Goal: Task Accomplishment & Management: Manage account settings

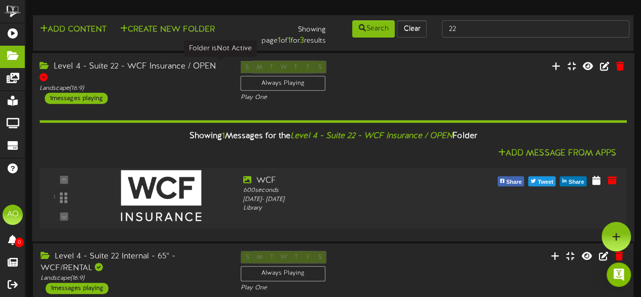
click at [48, 73] on div at bounding box center [44, 77] width 8 height 8
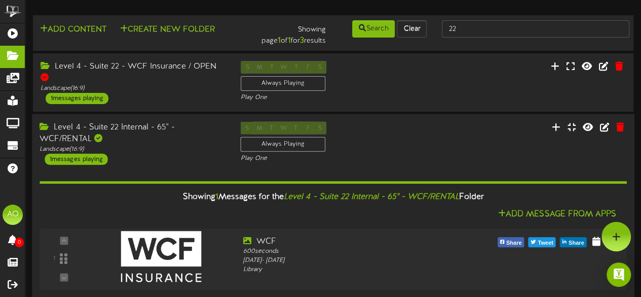
click at [174, 135] on div "Level 4 - Suite 22 Internal - 65" - WCF/RENTAL" at bounding box center [133, 132] width 186 height 23
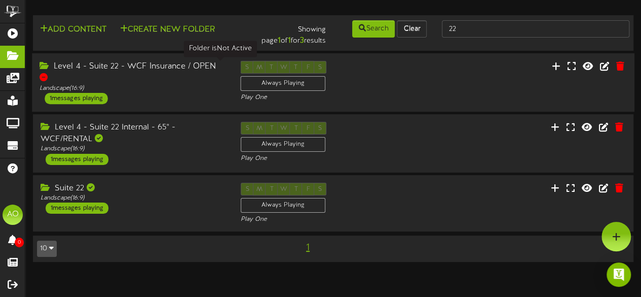
click at [48, 73] on div at bounding box center [44, 77] width 8 height 8
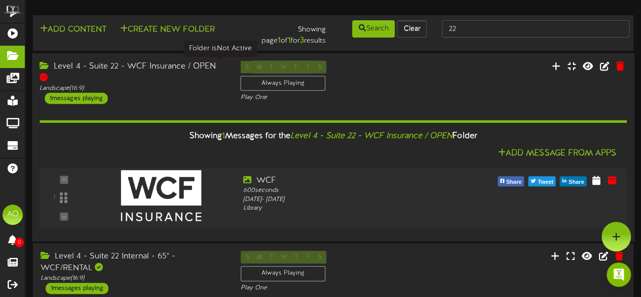
click at [48, 73] on div at bounding box center [44, 77] width 8 height 8
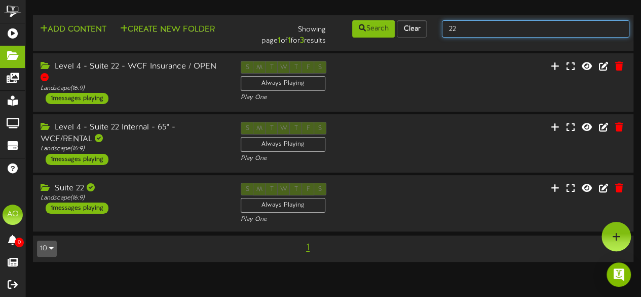
click at [475, 26] on input "22" at bounding box center [536, 28] width 188 height 17
type input "23"
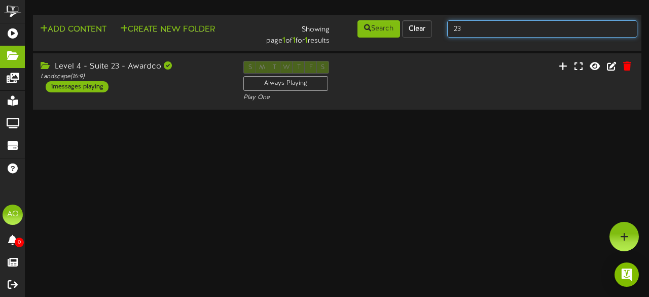
click at [464, 25] on input "23" at bounding box center [542, 28] width 190 height 17
type input "2"
type input "30"
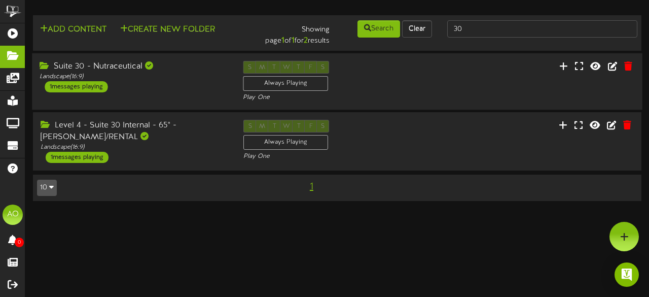
click at [121, 70] on div "Suite 30 - Nutraceutical" at bounding box center [134, 67] width 188 height 12
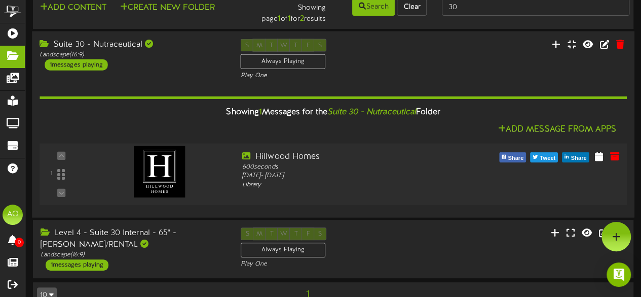
scroll to position [16, 0]
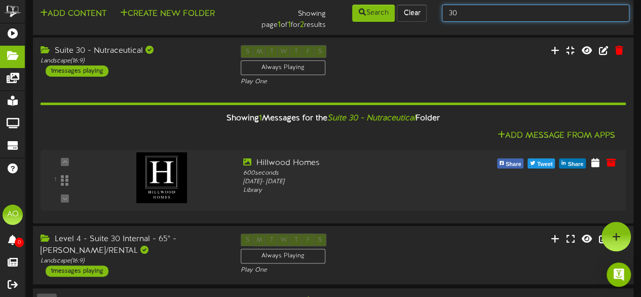
click at [490, 13] on input "30" at bounding box center [536, 13] width 188 height 17
type input "3"
type input "22"
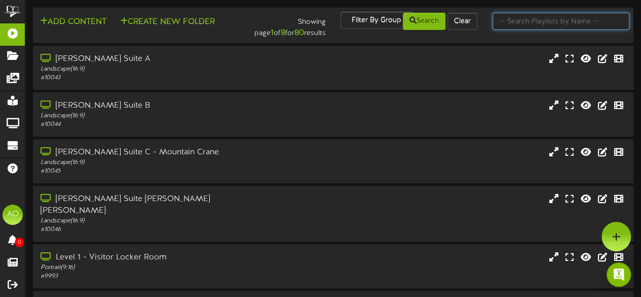
click at [551, 15] on input "text" at bounding box center [561, 21] width 137 height 17
type input "22"
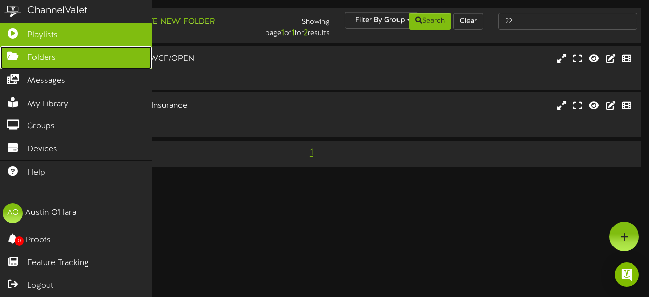
click at [45, 57] on span "Folders" at bounding box center [41, 58] width 28 height 12
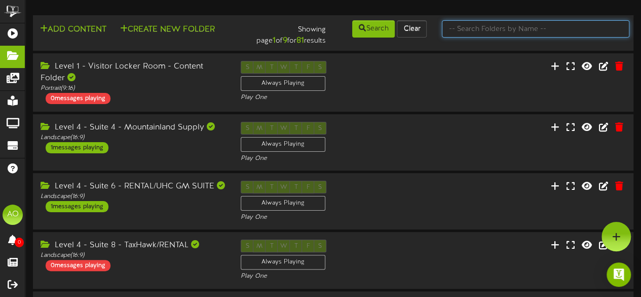
click at [477, 25] on input "text" at bounding box center [536, 28] width 188 height 17
type input "22"
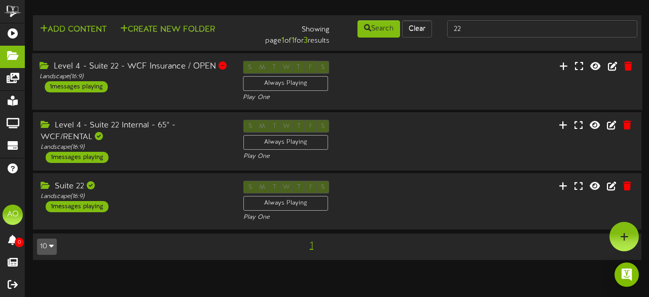
click at [180, 66] on div "Level 4 - Suite 22 - WCF Insurance / OPEN" at bounding box center [134, 67] width 188 height 12
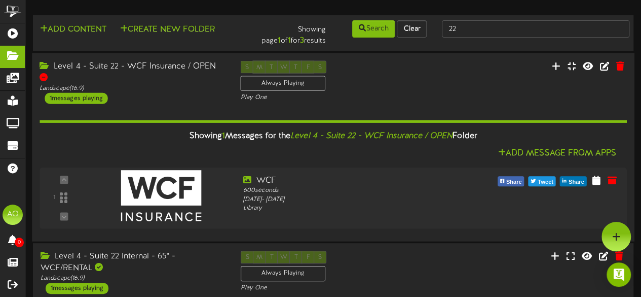
click at [156, 57] on div "Level 4 - Suite 22 - WCF Insurance / OPEN Landscape ( 16:9 ) 1 messages playing…" at bounding box center [333, 147] width 603 height 188
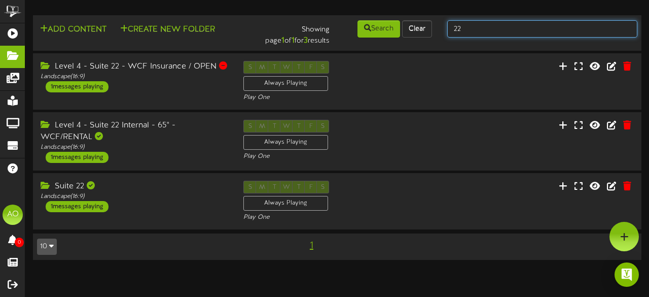
click at [482, 22] on input "22" at bounding box center [542, 28] width 190 height 17
type input "2"
type input "7"
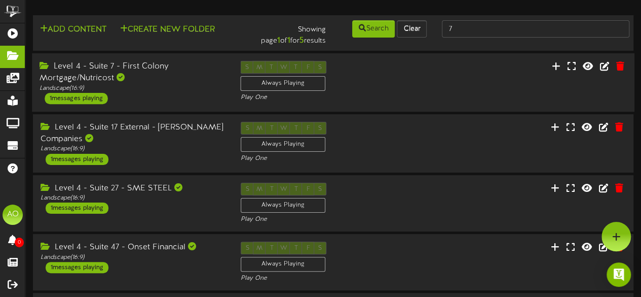
click at [158, 68] on div "Level 4 - Suite 7 - First Colony Mortgage/Nutricost" at bounding box center [133, 72] width 186 height 23
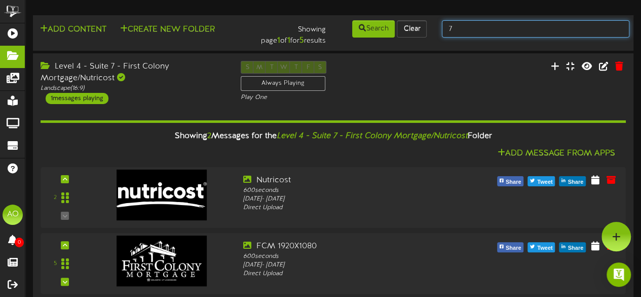
click at [495, 28] on input "7" at bounding box center [536, 28] width 188 height 17
type input "30"
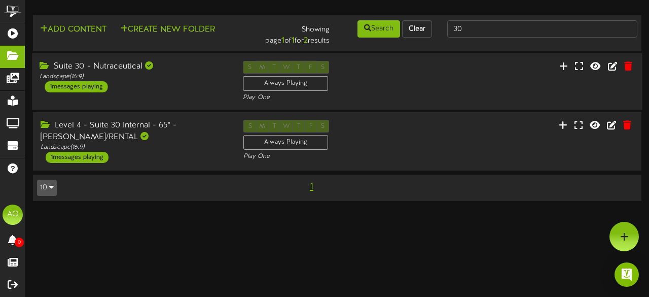
click at [104, 63] on div "Suite 30 - Nutraceutical" at bounding box center [134, 67] width 188 height 12
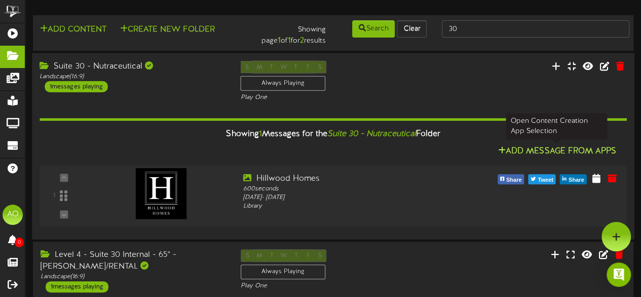
click at [571, 146] on button "Add Message From Apps" at bounding box center [557, 151] width 124 height 13
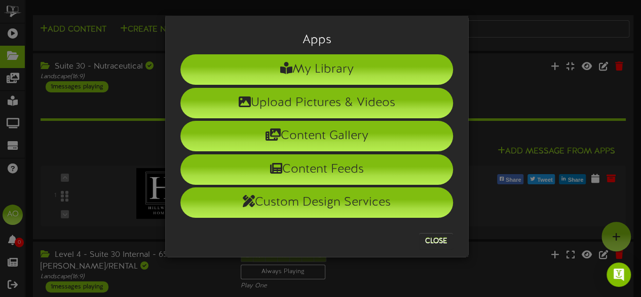
click at [540, 59] on div "Apps My Library Upload Pictures & Videos Content Gallery Content Feeds Custom D…" at bounding box center [320, 148] width 641 height 297
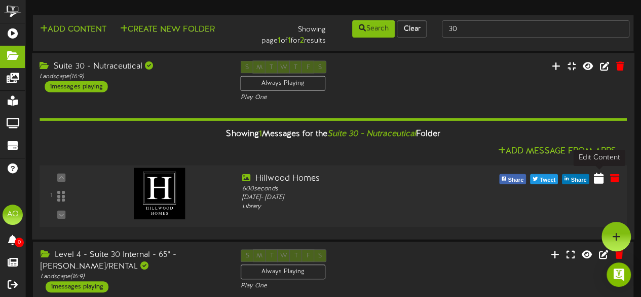
click at [598, 175] on icon at bounding box center [599, 177] width 10 height 11
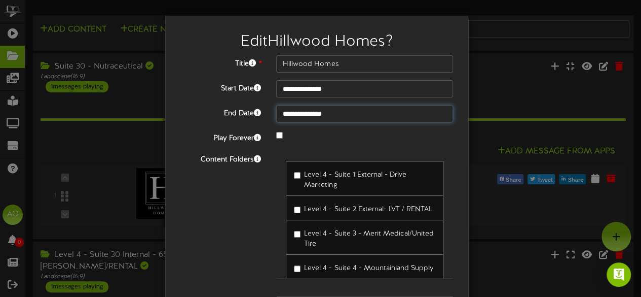
click at [344, 114] on input "**********" at bounding box center [364, 113] width 177 height 17
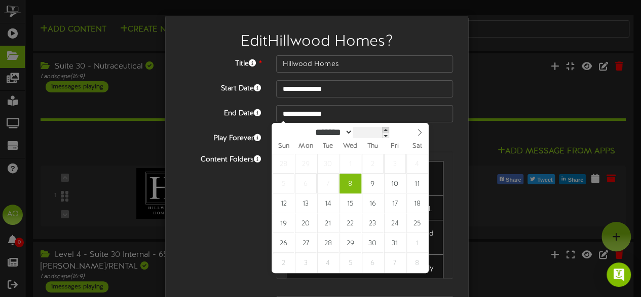
type input "****"
click at [391, 129] on span at bounding box center [387, 130] width 7 height 6
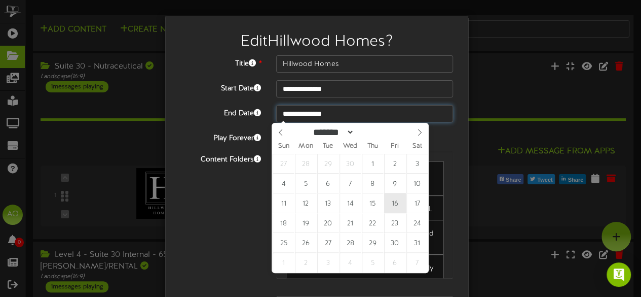
type input "**********"
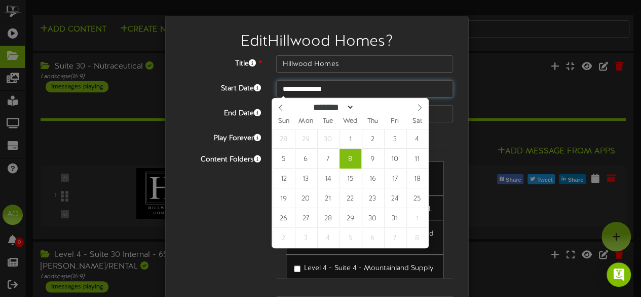
click at [329, 86] on input "**********" at bounding box center [364, 88] width 177 height 17
type input "**********"
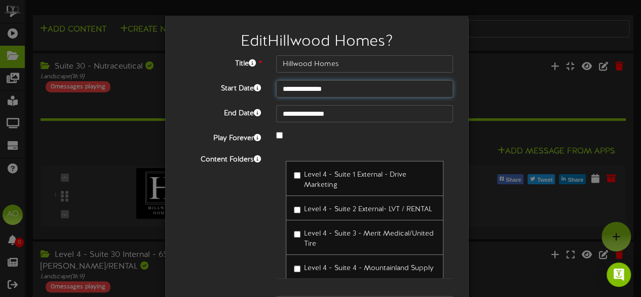
scroll to position [63, 0]
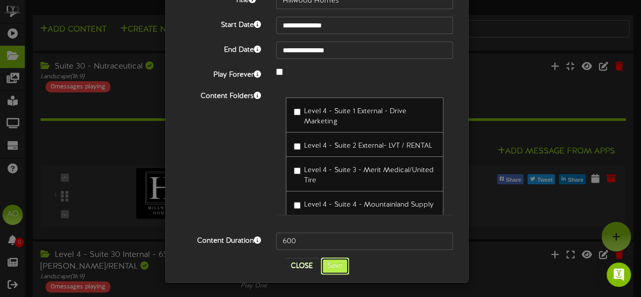
click at [336, 263] on button "Save" at bounding box center [335, 265] width 28 height 17
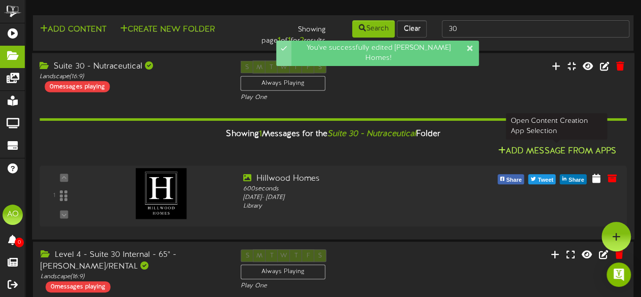
click at [579, 145] on button "Add Message From Apps" at bounding box center [557, 151] width 124 height 13
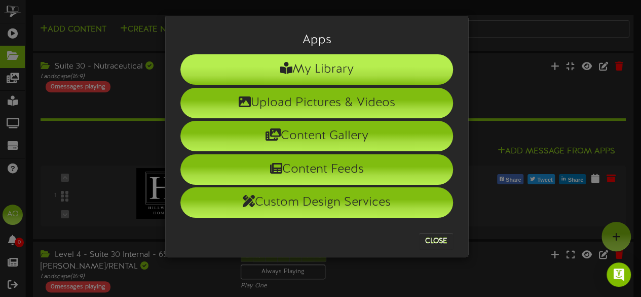
click at [331, 76] on li "My Library" at bounding box center [317, 69] width 273 height 30
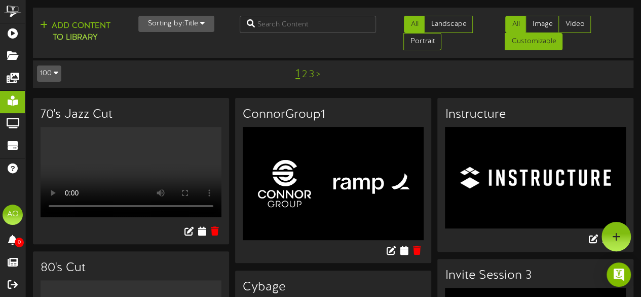
click at [535, 42] on link "Customizable" at bounding box center [534, 41] width 58 height 17
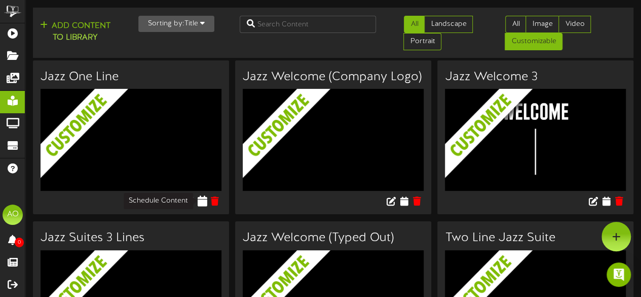
click at [204, 199] on icon at bounding box center [202, 200] width 10 height 11
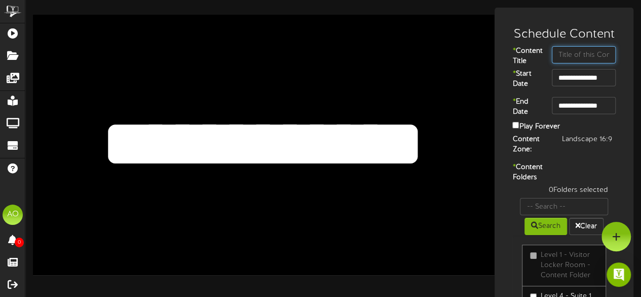
click at [579, 55] on input "text" at bounding box center [584, 54] width 64 height 17
click at [604, 113] on input "**********" at bounding box center [584, 105] width 64 height 17
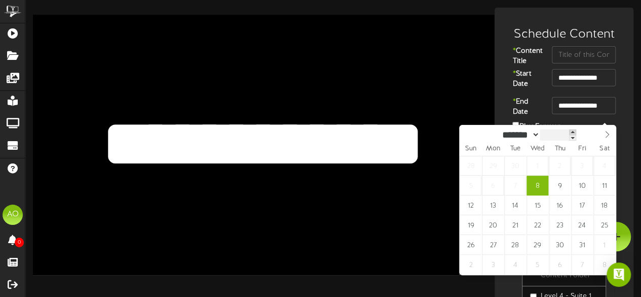
type input "****"
click at [577, 133] on span at bounding box center [572, 132] width 7 height 6
type input "**********"
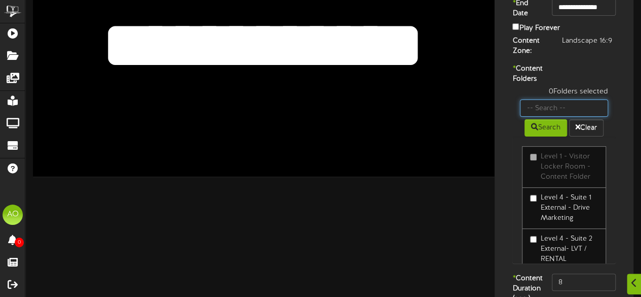
click at [551, 117] on input "text" at bounding box center [564, 107] width 88 height 17
type input "30"
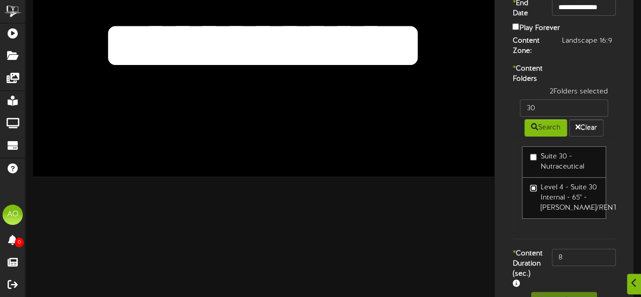
scroll to position [159, 0]
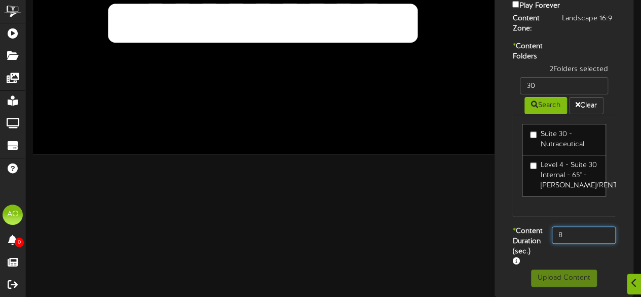
click at [572, 226] on input "8" at bounding box center [584, 234] width 64 height 17
type input "5"
click at [572, 226] on input "5" at bounding box center [584, 234] width 64 height 17
type input "600"
click at [568, 238] on div "* Content Duration (sec.) 600" at bounding box center [564, 247] width 134 height 43
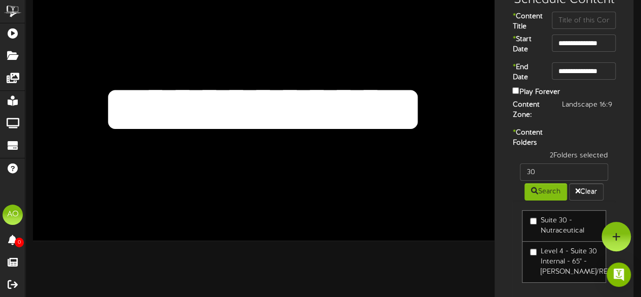
scroll to position [0, 0]
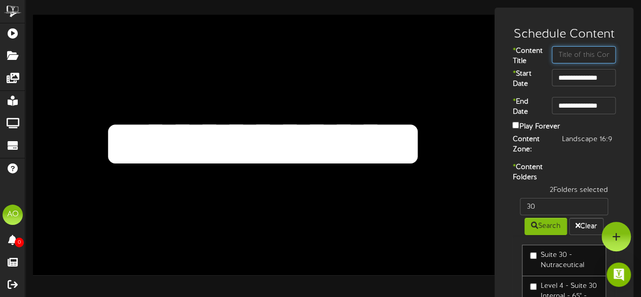
click at [582, 53] on input "text" at bounding box center [584, 54] width 64 height 17
type input "[PERSON_NAME]"
click at [621, 69] on div "* Content Title [PERSON_NAME]" at bounding box center [564, 57] width 134 height 23
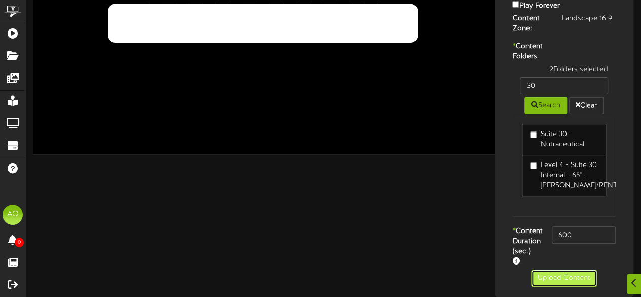
click at [559, 280] on button "Upload Content" at bounding box center [564, 277] width 66 height 17
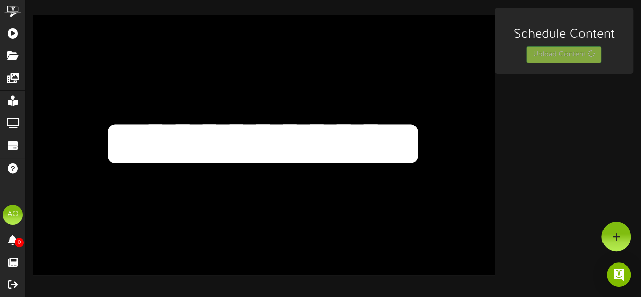
scroll to position [0, 0]
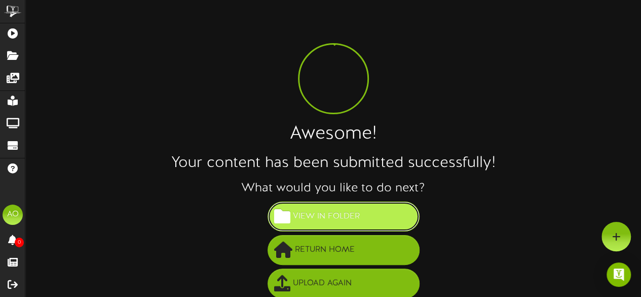
click at [340, 220] on span "View in Folder" at bounding box center [327, 216] width 72 height 17
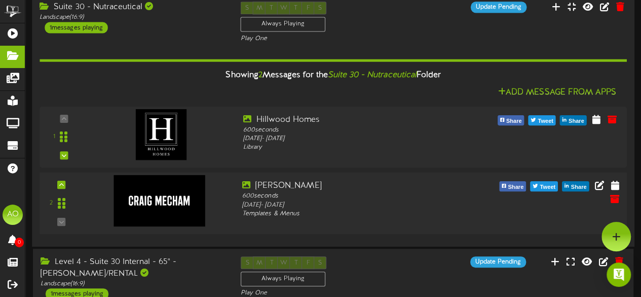
scroll to position [41, 0]
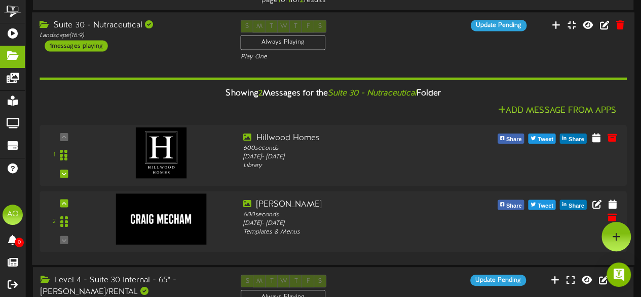
click at [200, 24] on div "Suite 30 - Nutraceutical" at bounding box center [133, 26] width 186 height 12
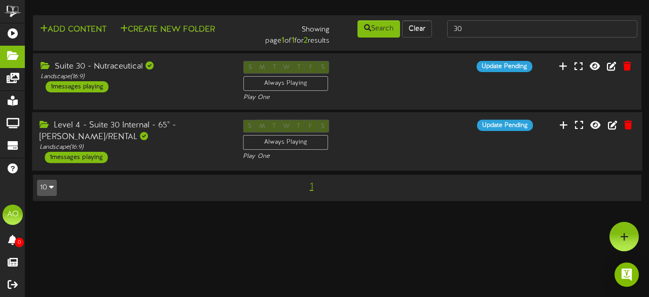
click at [183, 131] on div "Level 4 - Suite 30 Internal - 65" - [PERSON_NAME]/RENTAL" at bounding box center [134, 131] width 188 height 23
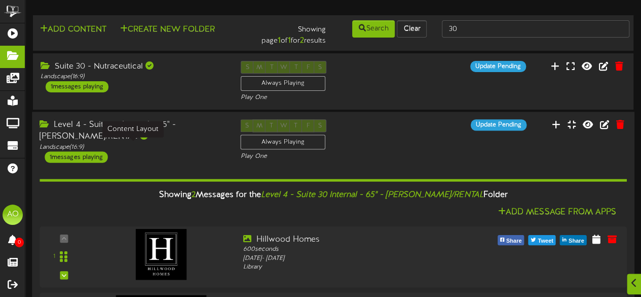
scroll to position [101, 0]
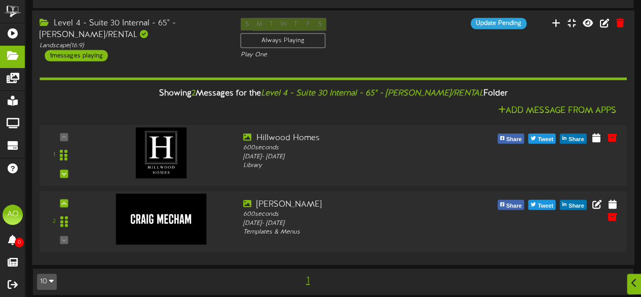
click at [169, 55] on div "Level 4 - Suite 30 Internal - 65" - [PERSON_NAME]/RENTAL Landscape ( 16:9 ) 1 m…" at bounding box center [132, 39] width 201 height 43
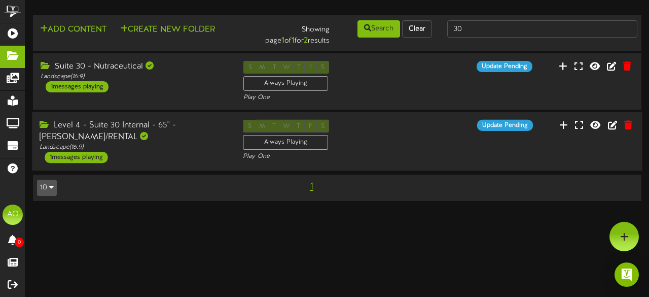
click at [169, 55] on div "Suite 30 - Nutraceutical Landscape ( 16:9 ) 1 messages playing S M T W T F S Al…" at bounding box center [337, 81] width 608 height 56
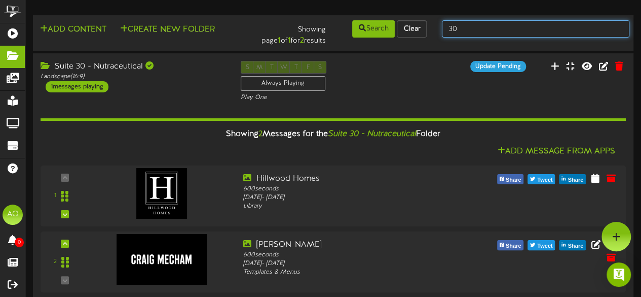
click at [479, 28] on input "30" at bounding box center [536, 28] width 188 height 17
type input "3"
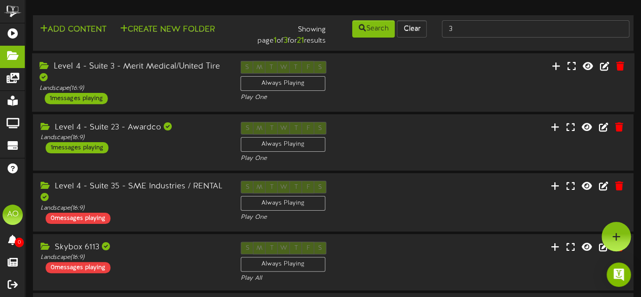
click at [162, 69] on div "Level 4 - Suite 3 - Merit Medical/United Tire" at bounding box center [133, 72] width 186 height 23
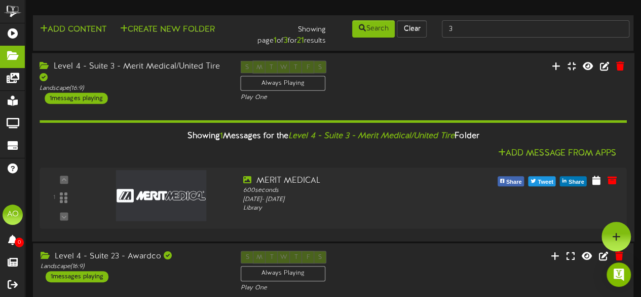
click at [178, 55] on div "Level 4 - Suite 3 - Merit Medical/United Tire Landscape ( 16:9 ) 1 messages pla…" at bounding box center [333, 147] width 603 height 188
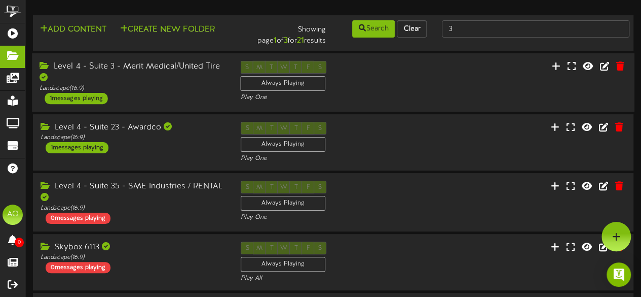
click at [168, 67] on div "Level 4 - Suite 3 - Merit Medical/United Tire" at bounding box center [133, 72] width 186 height 23
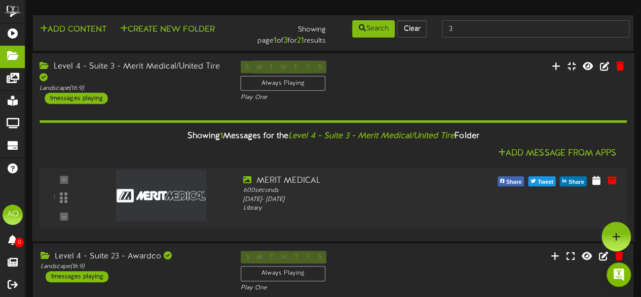
click at [168, 67] on div "Level 4 - Suite 3 - Merit Medical/United Tire" at bounding box center [133, 71] width 186 height 23
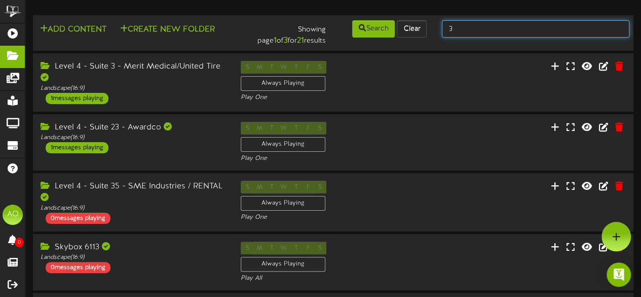
click at [487, 33] on input "3" at bounding box center [536, 28] width 188 height 17
type input "4"
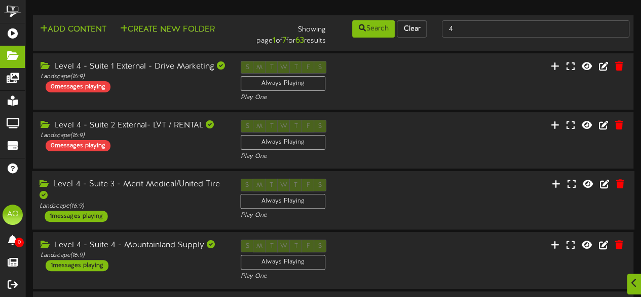
scroll to position [116, 0]
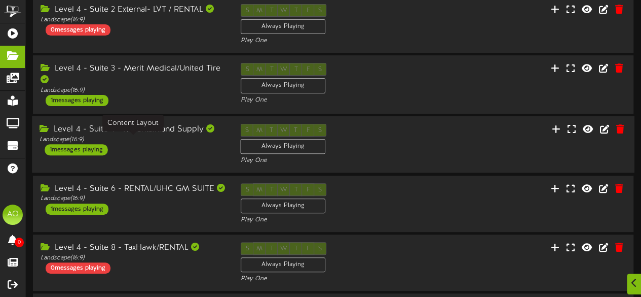
click at [174, 141] on div "Landscape ( 16:9 )" at bounding box center [133, 139] width 186 height 9
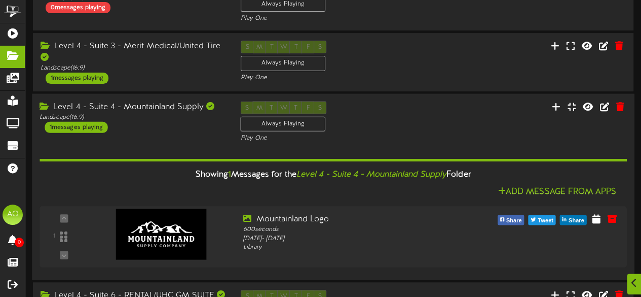
scroll to position [139, 0]
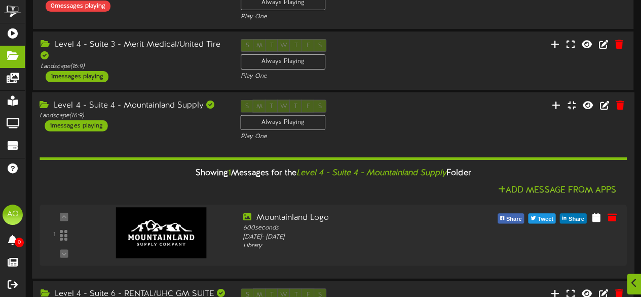
click at [176, 105] on div "Level 4 - Suite 4 - Mountainland Supply" at bounding box center [133, 106] width 186 height 12
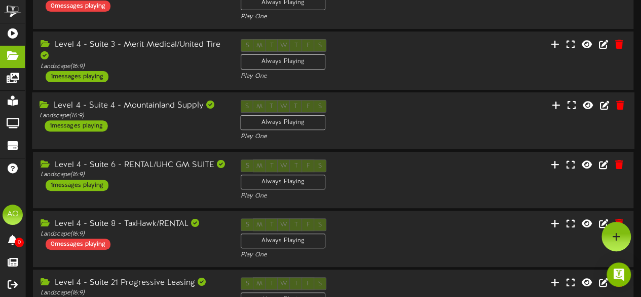
scroll to position [0, 0]
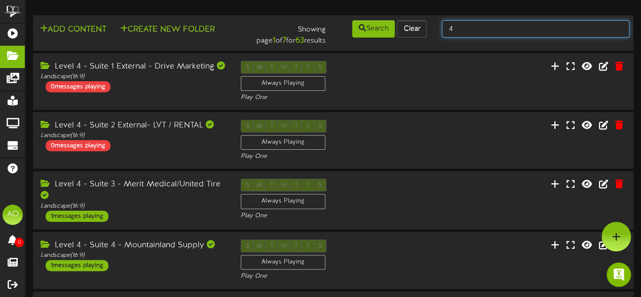
click at [458, 32] on input "4" at bounding box center [536, 28] width 188 height 17
type input "5"
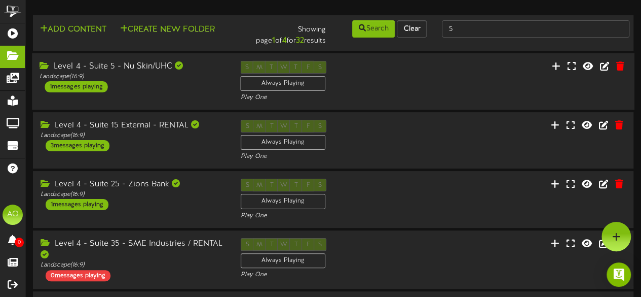
click at [150, 61] on div "Level 4 - Suite 5 - Nu Skin/UHC Landscape ( 16:9 ) 1 messages playing S M T W T…" at bounding box center [333, 81] width 603 height 57
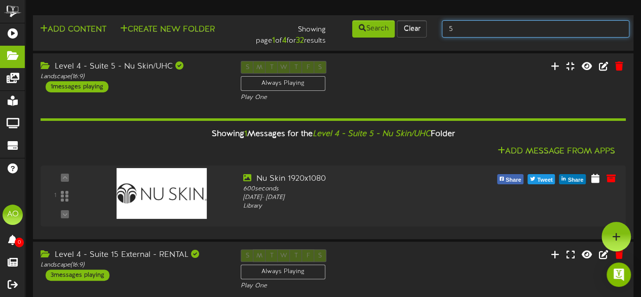
click at [446, 26] on input "5" at bounding box center [536, 28] width 188 height 17
click at [460, 26] on input "5" at bounding box center [536, 28] width 188 height 17
type input "9"
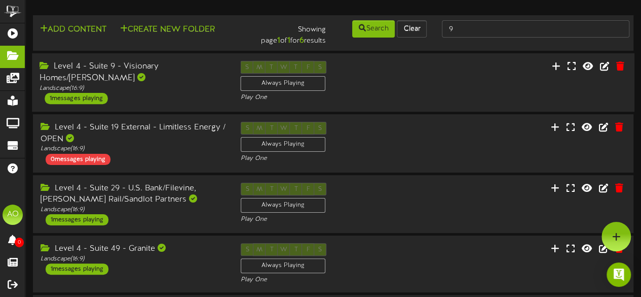
click at [152, 65] on div "Level 4 - Suite 9 - Visionary Homes/[PERSON_NAME]" at bounding box center [133, 72] width 186 height 23
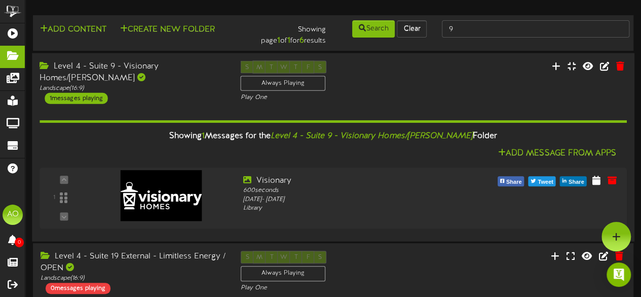
click at [152, 65] on div "Level 4 - Suite 9 - Visionary Homes/[PERSON_NAME]" at bounding box center [133, 71] width 186 height 23
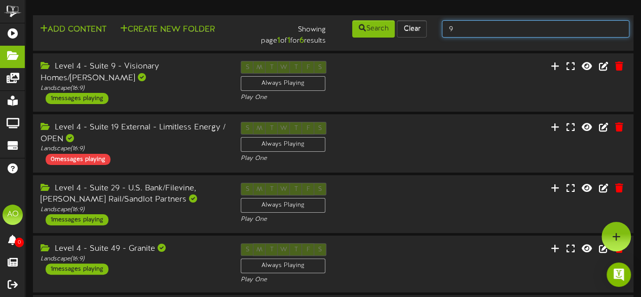
click at [460, 29] on input "9" at bounding box center [536, 28] width 188 height 17
type input "14"
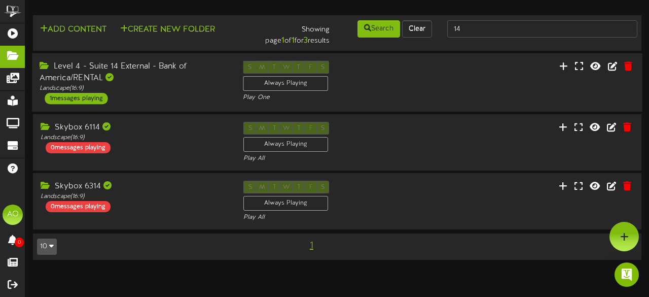
click at [158, 70] on div "Level 4 - Suite 14 External - Bank of America/RENTAL" at bounding box center [134, 72] width 188 height 23
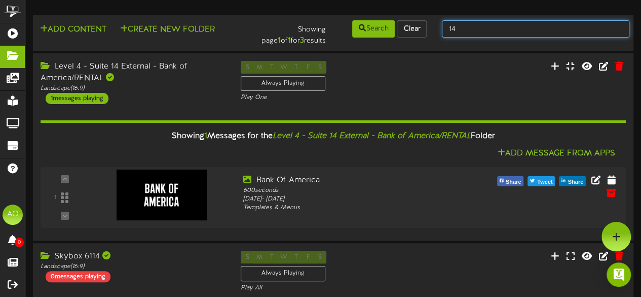
click at [456, 30] on input "14" at bounding box center [536, 28] width 188 height 17
type input "15"
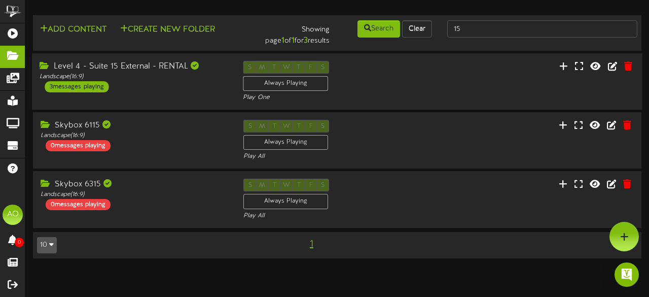
click at [161, 68] on div "Level 4 - Suite 15 External - RENTAL" at bounding box center [134, 67] width 188 height 12
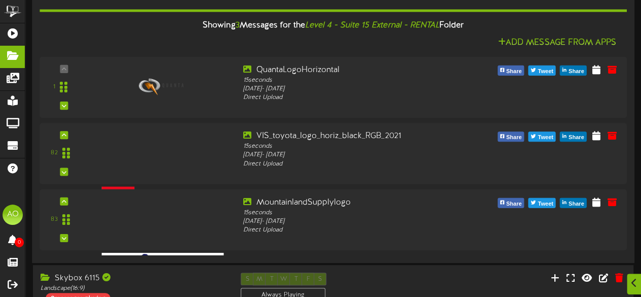
scroll to position [109, 0]
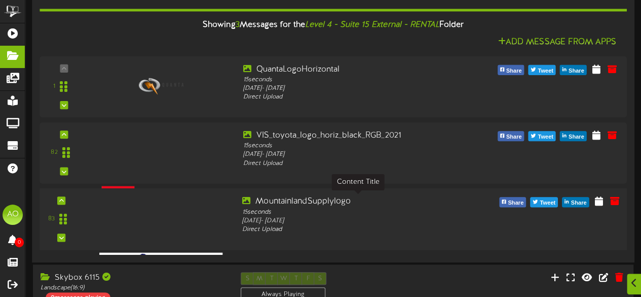
click at [302, 203] on div "MountainlandSupplylogo" at bounding box center [358, 202] width 232 height 12
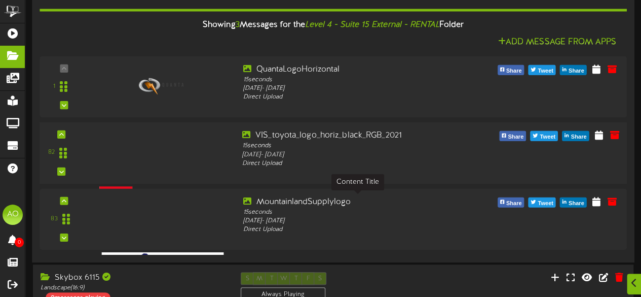
click at [160, 138] on div at bounding box center [158, 139] width 118 height 51
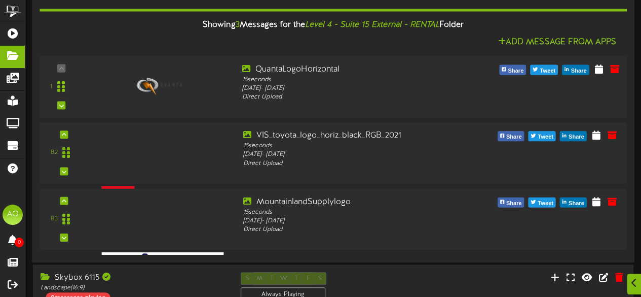
scroll to position [0, 0]
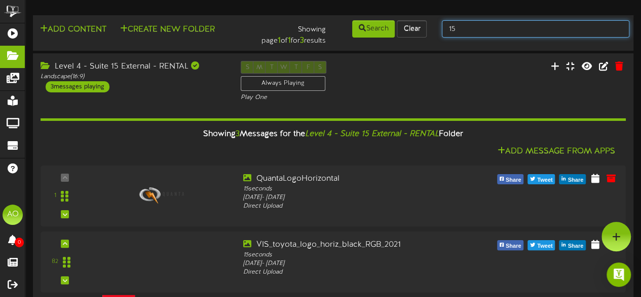
click at [477, 31] on input "15" at bounding box center [536, 28] width 188 height 17
type input "16"
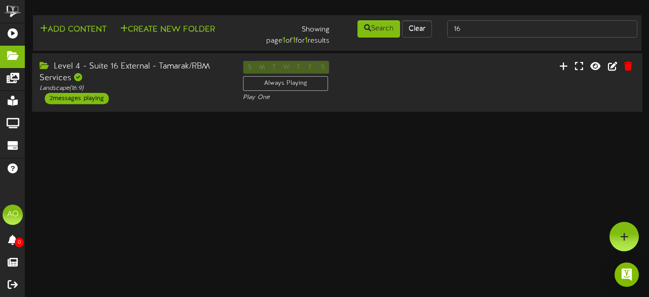
click at [144, 73] on div "Level 4 - Suite 16 External - Tamarak/RBM Services" at bounding box center [134, 72] width 188 height 23
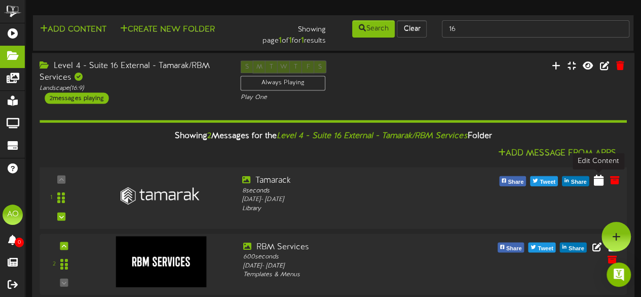
click at [597, 178] on icon at bounding box center [599, 178] width 10 height 11
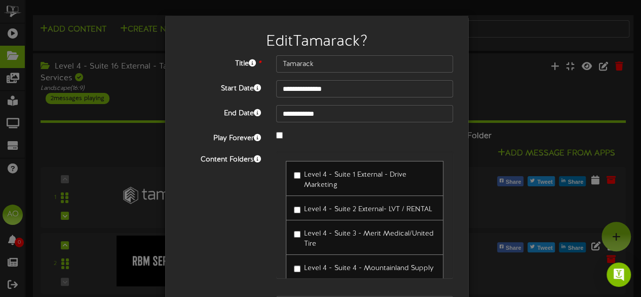
scroll to position [63, 0]
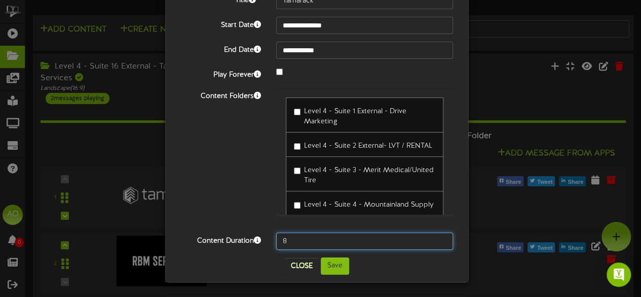
click at [291, 245] on input "8" at bounding box center [364, 240] width 177 height 17
type input "600"
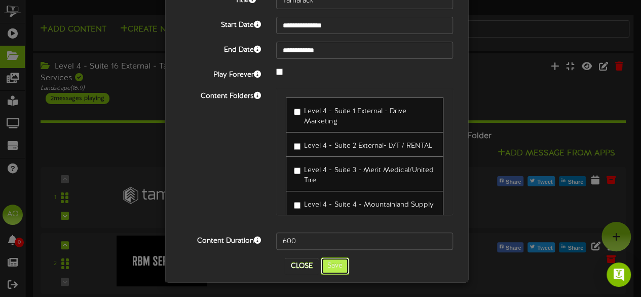
click at [334, 261] on button "Save" at bounding box center [335, 265] width 28 height 17
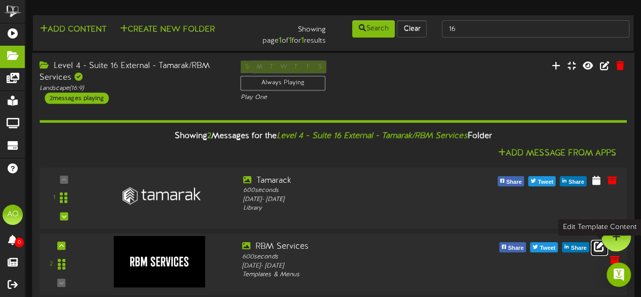
click at [601, 247] on icon at bounding box center [599, 245] width 11 height 11
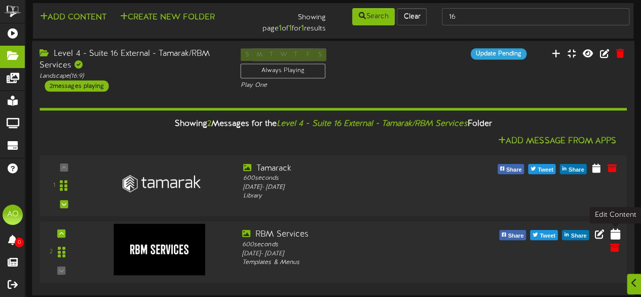
click at [620, 232] on icon at bounding box center [615, 233] width 10 height 11
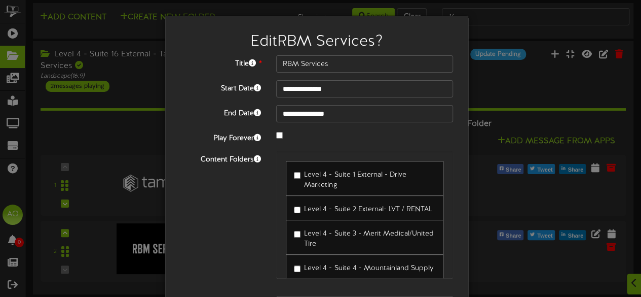
scroll to position [63, 0]
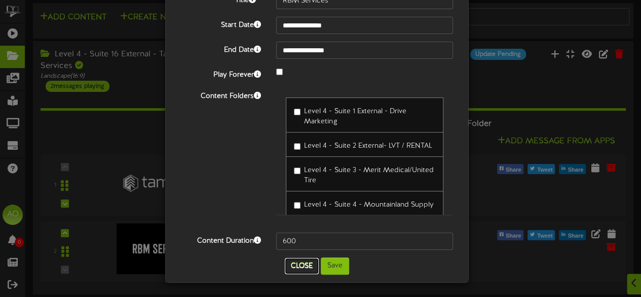
click at [301, 265] on button "Close" at bounding box center [302, 266] width 34 height 16
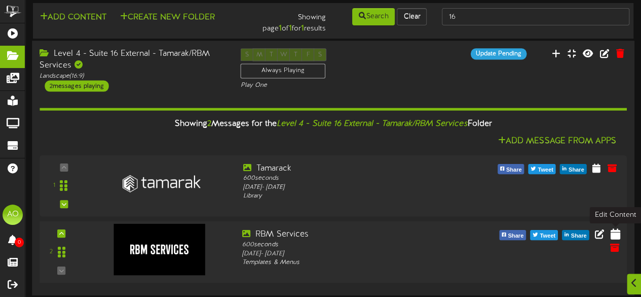
click at [614, 232] on icon at bounding box center [615, 233] width 10 height 11
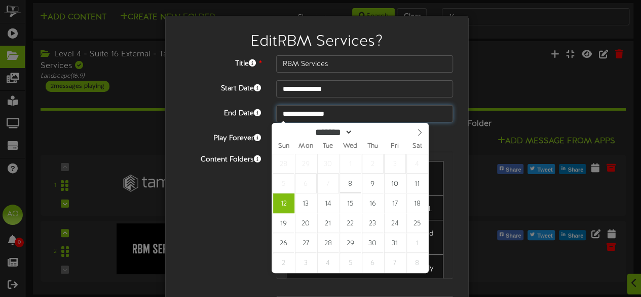
click at [353, 114] on input "**********" at bounding box center [364, 113] width 177 height 17
type input "****"
click at [389, 130] on span at bounding box center [385, 130] width 7 height 6
type input "**********"
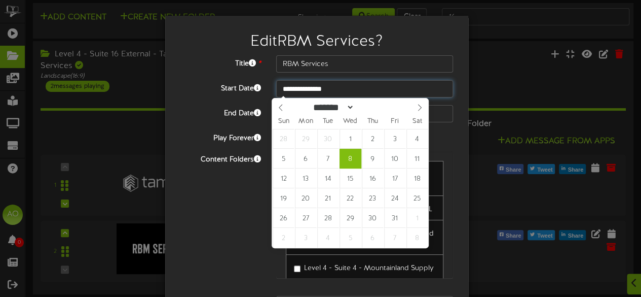
click at [348, 90] on input "**********" at bounding box center [364, 88] width 177 height 17
type input "**********"
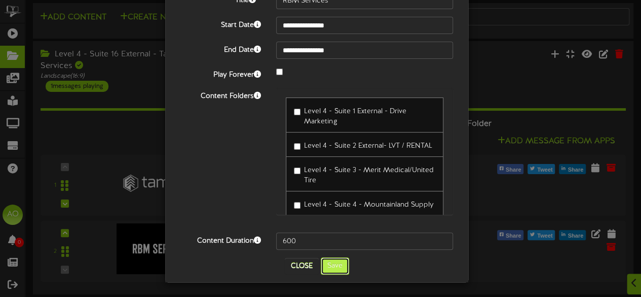
click at [325, 265] on button "Save" at bounding box center [335, 265] width 28 height 17
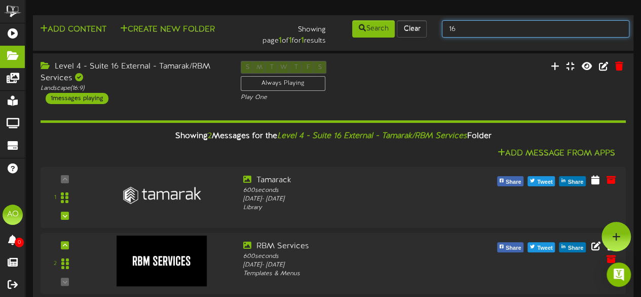
click at [474, 26] on input "16" at bounding box center [536, 28] width 188 height 17
type input "17"
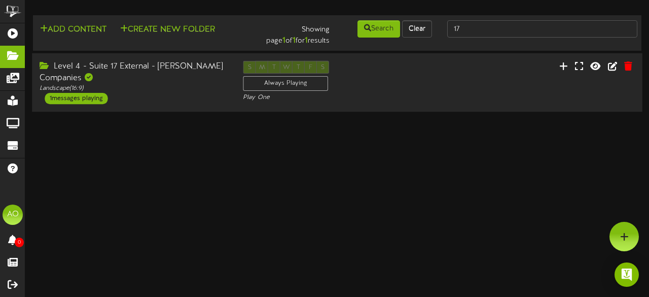
click at [170, 71] on div "Level 4 - Suite 17 External - [PERSON_NAME] Companies" at bounding box center [134, 72] width 188 height 23
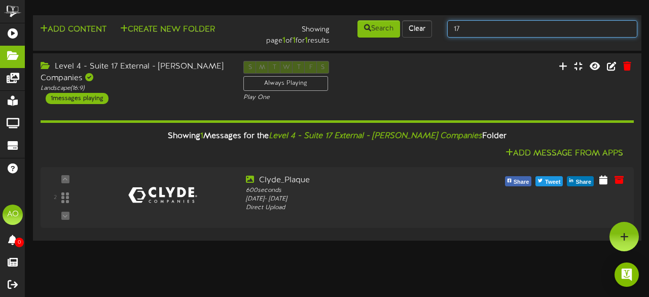
click at [468, 34] on input "17" at bounding box center [542, 28] width 190 height 17
type input "18"
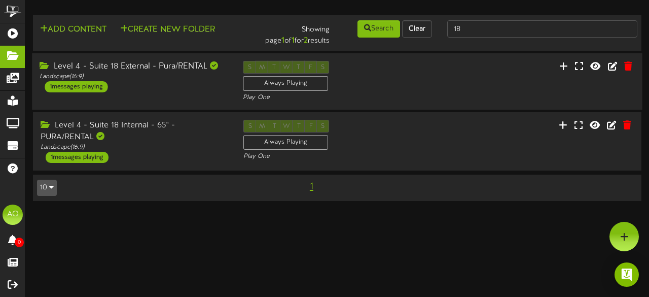
click at [171, 65] on div "Level 4 - Suite 18 External - Pura/RENTAL" at bounding box center [134, 67] width 188 height 12
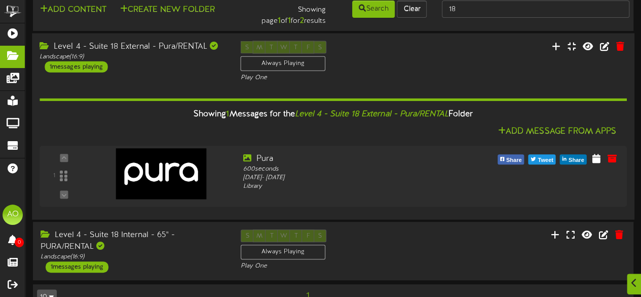
scroll to position [43, 0]
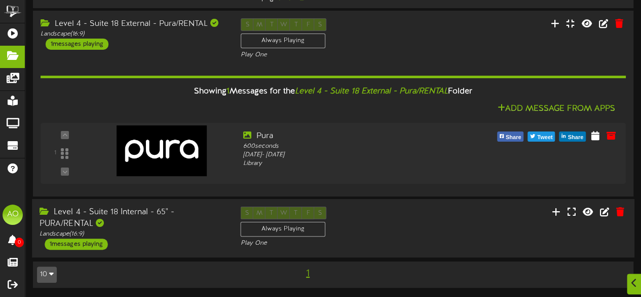
click at [145, 211] on div "Level 4 - Suite 18 Internal - 65" - PURA/RENTAL" at bounding box center [133, 217] width 186 height 23
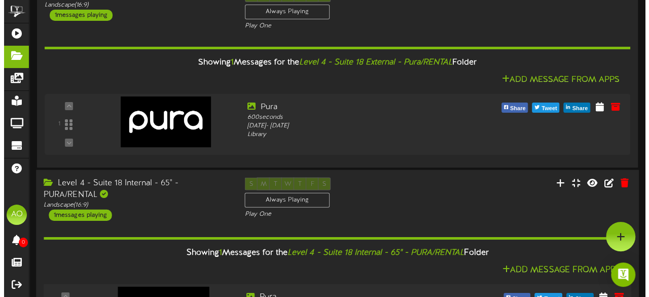
scroll to position [0, 0]
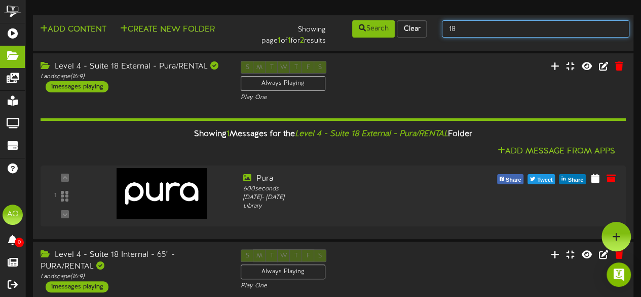
click at [477, 35] on input "18" at bounding box center [536, 28] width 188 height 17
click at [470, 25] on input "18" at bounding box center [536, 28] width 188 height 17
type input "1"
type input "20"
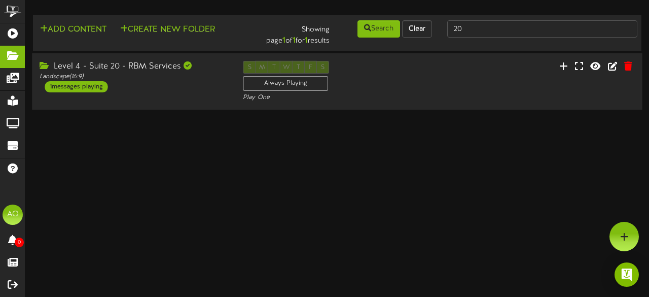
click at [169, 68] on div "Level 4 - Suite 20 - RBM Services" at bounding box center [134, 67] width 188 height 12
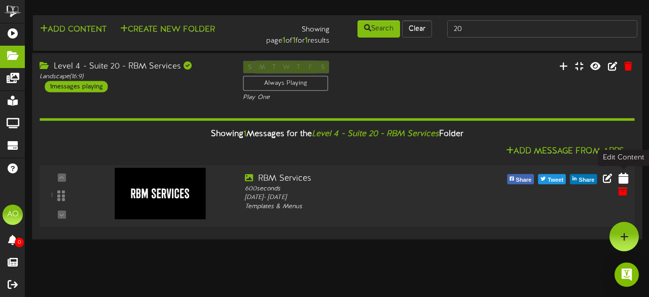
click at [626, 176] on icon at bounding box center [624, 177] width 10 height 11
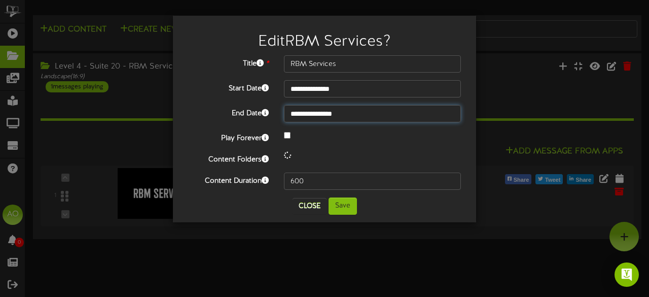
click at [362, 115] on input "**********" at bounding box center [372, 113] width 177 height 17
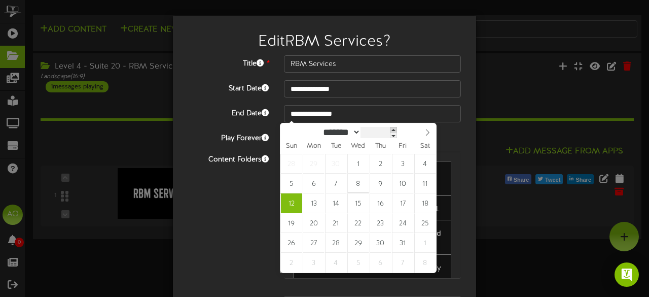
type input "****"
click at [399, 130] on span at bounding box center [394, 130] width 7 height 6
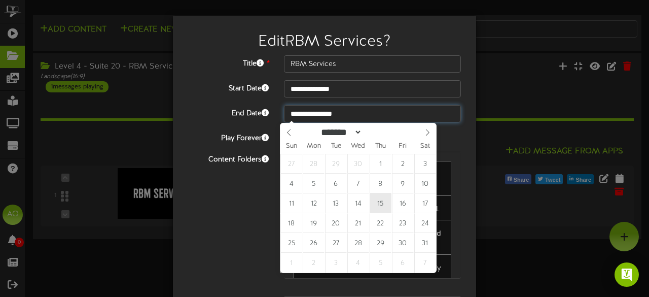
type input "**********"
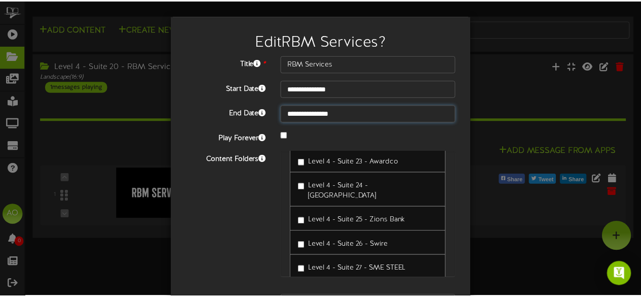
scroll to position [63, 0]
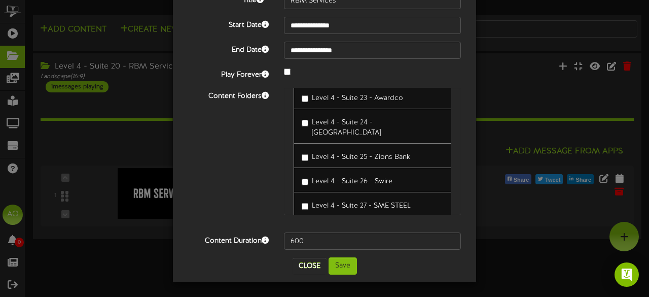
click at [354, 264] on div "Close Save" at bounding box center [325, 265] width 288 height 17
click at [350, 263] on button "Save" at bounding box center [343, 265] width 28 height 17
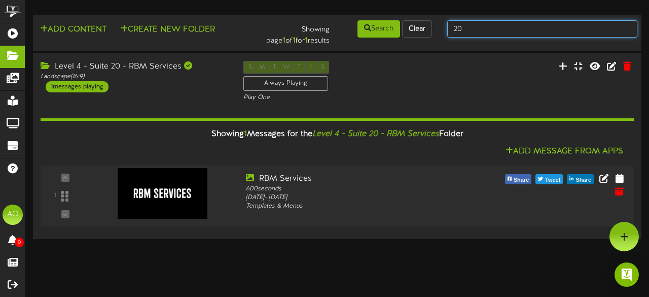
click at [482, 32] on input "20" at bounding box center [542, 28] width 190 height 17
type input "21"
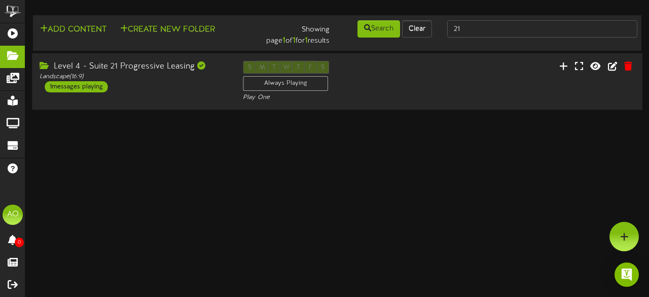
click at [177, 70] on div "Level 4 - Suite 21 Progressive Leasing" at bounding box center [134, 67] width 188 height 12
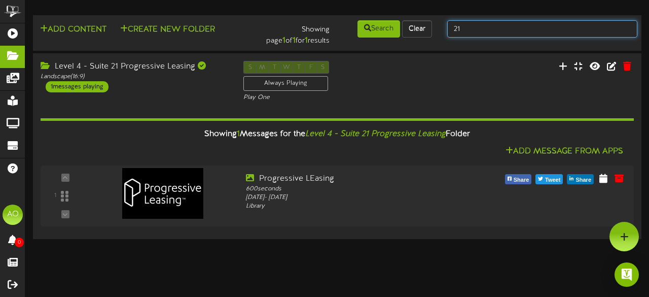
drag, startPoint x: 476, startPoint y: 26, endPoint x: 483, endPoint y: 44, distance: 19.4
click at [483, 44] on div "Add Content Create New Folder Showing page 1 of 1 for 1 results Search Clear 21" at bounding box center [337, 32] width 616 height 27
type input "22"
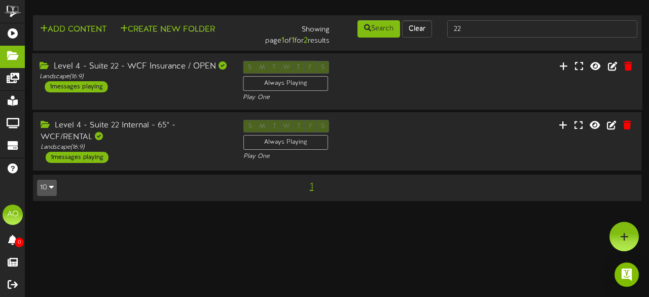
click at [164, 66] on div "Level 4 - Suite 22 - WCF Insurance / OPEN" at bounding box center [134, 67] width 188 height 12
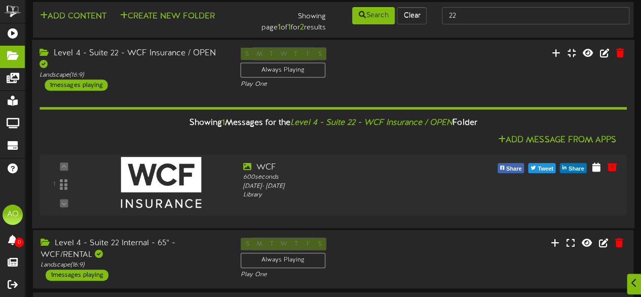
scroll to position [43, 0]
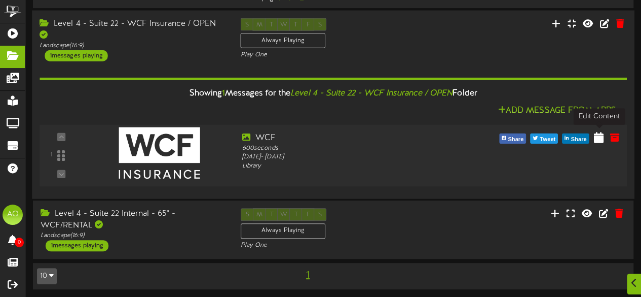
click at [601, 136] on icon at bounding box center [599, 136] width 10 height 11
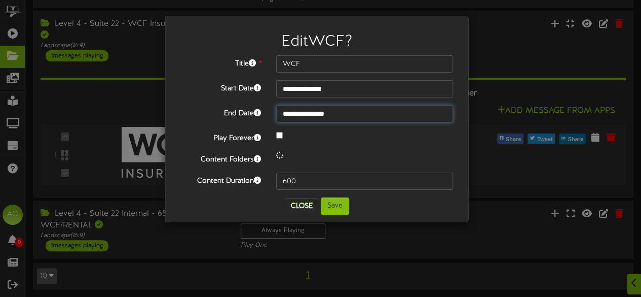
click at [366, 109] on input "**********" at bounding box center [364, 113] width 177 height 17
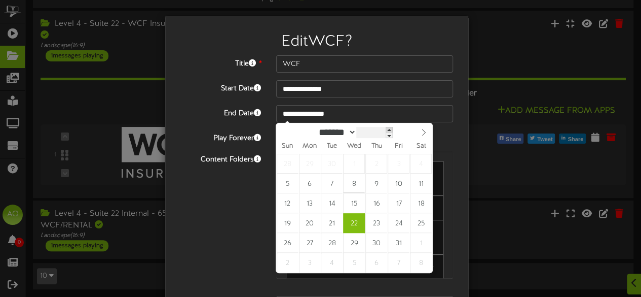
type input "****"
click at [395, 129] on span at bounding box center [391, 130] width 7 height 6
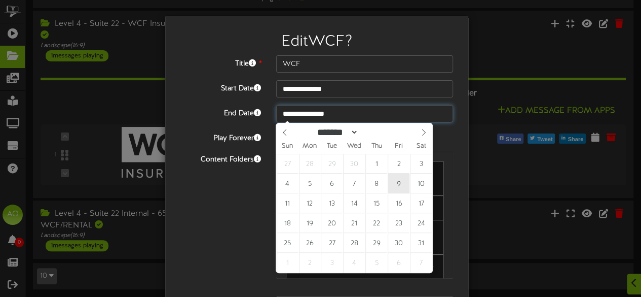
type input "**********"
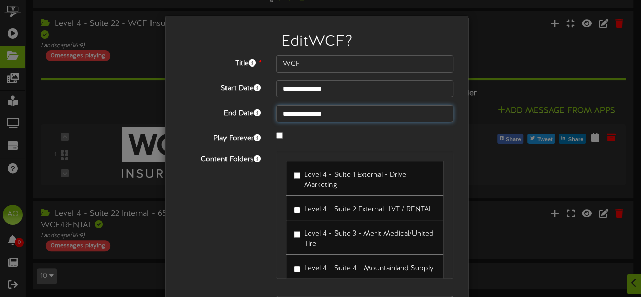
scroll to position [63, 0]
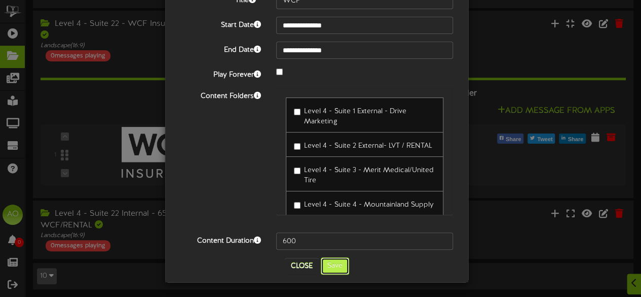
click at [322, 264] on button "Save" at bounding box center [335, 265] width 28 height 17
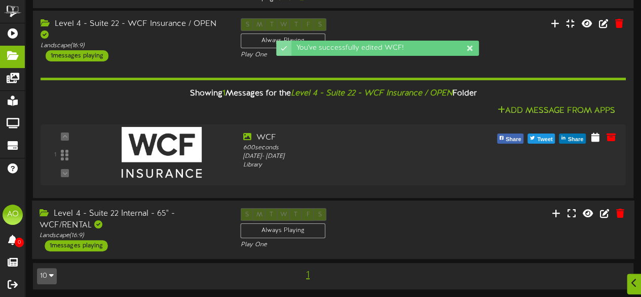
click at [142, 219] on div "Level 4 - Suite 22 Internal - 65" - WCF/RENTAL" at bounding box center [133, 219] width 186 height 23
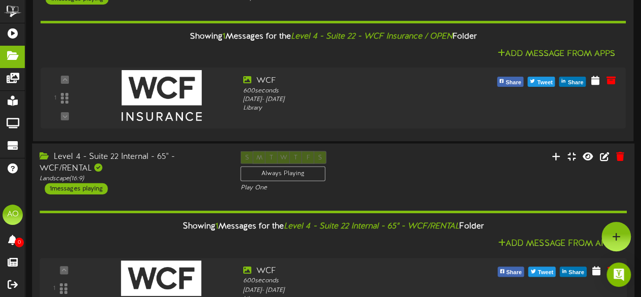
scroll to position [0, 0]
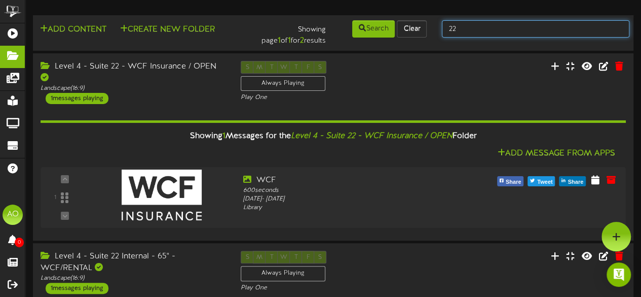
click at [462, 33] on input "22" at bounding box center [536, 28] width 188 height 17
type input "23"
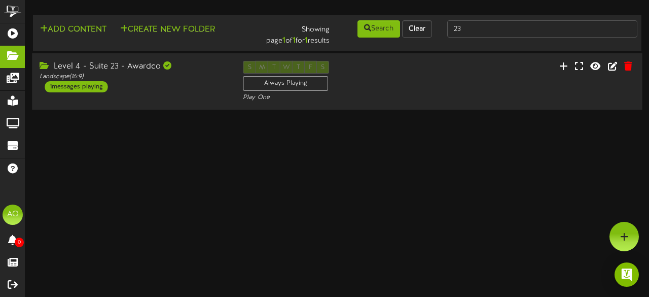
click at [142, 62] on div "Level 4 - Suite 23 - Awardco" at bounding box center [134, 67] width 188 height 12
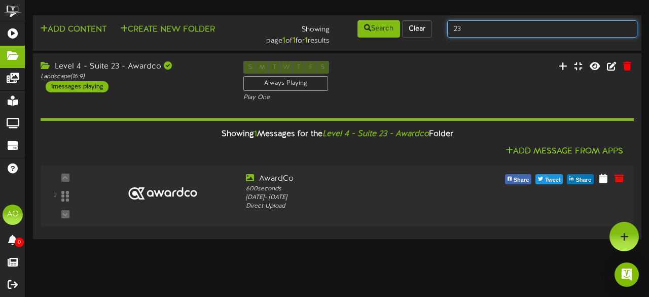
click at [464, 33] on input "23" at bounding box center [542, 28] width 190 height 17
type input "2"
type input "52"
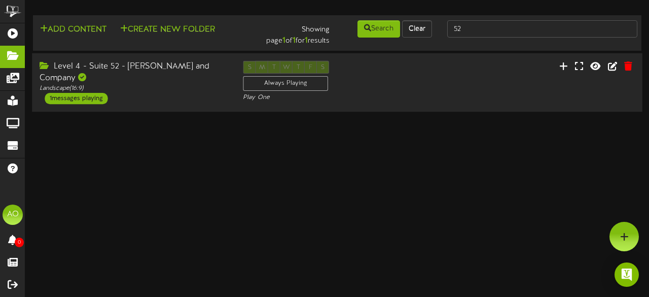
click at [153, 67] on div "Level 4 - Suite 52 - [PERSON_NAME] and Company" at bounding box center [134, 72] width 188 height 23
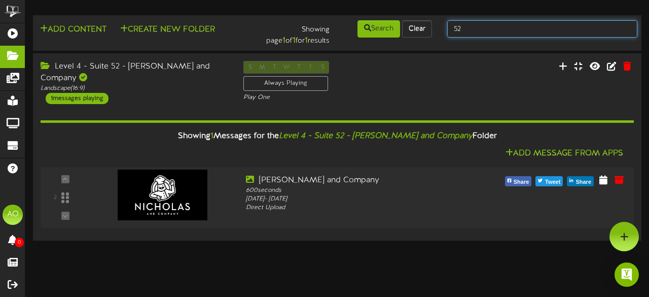
click at [465, 31] on input "52" at bounding box center [542, 28] width 190 height 17
type input "53"
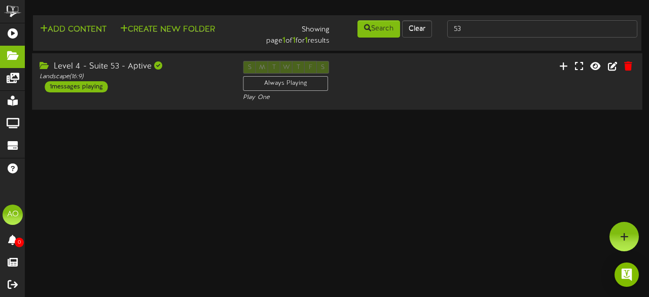
click at [118, 59] on div "Level 4 - Suite 53 - Aptive Landscape ( 16:9 ) 1 messages playing S M T W T F S…" at bounding box center [337, 81] width 610 height 57
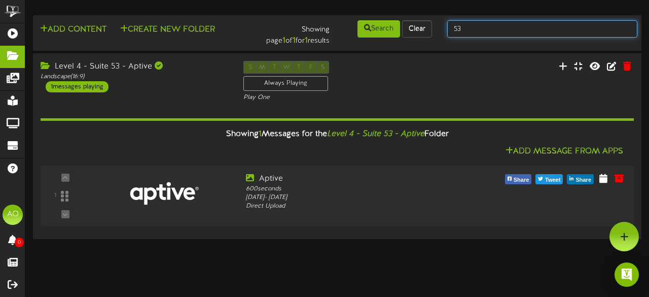
click at [487, 29] on input "53" at bounding box center [542, 28] width 190 height 17
type input "54"
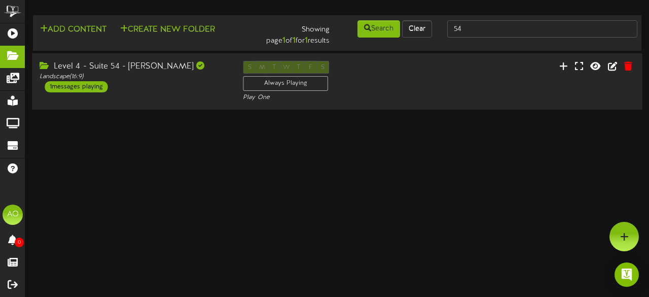
click at [139, 73] on div "Landscape ( 16:9 )" at bounding box center [134, 77] width 188 height 9
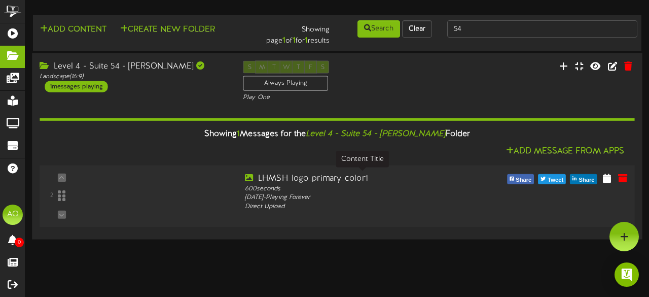
click at [328, 178] on div "LHMSH_logo_primary_color1" at bounding box center [362, 179] width 235 height 12
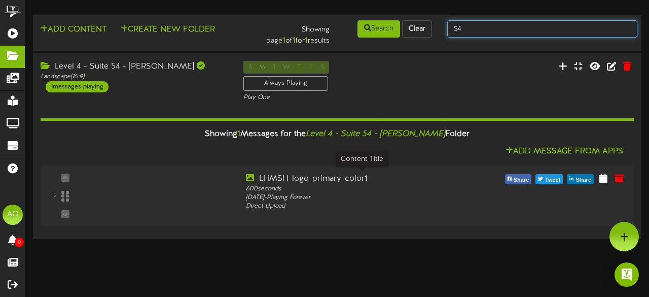
click at [468, 28] on input "54" at bounding box center [542, 28] width 190 height 17
type input "55"
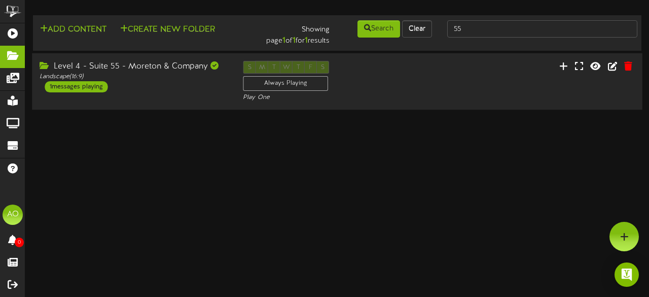
click at [126, 66] on div "Level 4 - Suite 55 - Moreton & Company" at bounding box center [134, 67] width 188 height 12
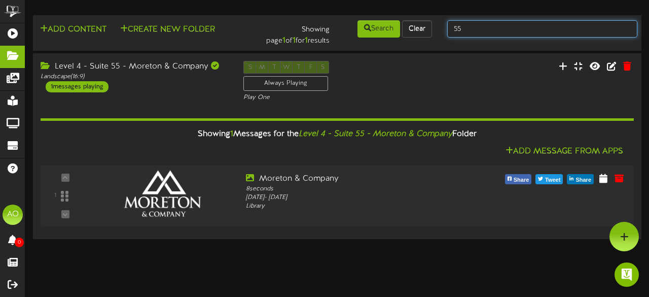
click at [480, 32] on input "55" at bounding box center [542, 28] width 190 height 17
type input "5"
type input "a"
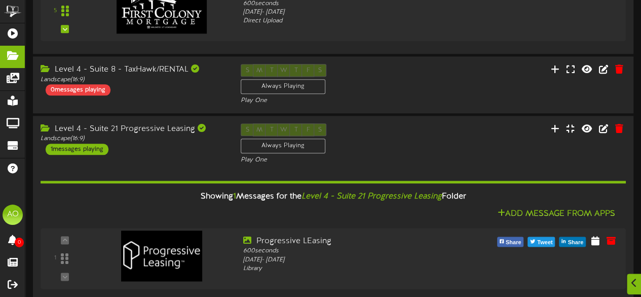
click at [205, 127] on div "Level 4 - Suite 21 Progressive Leasing" at bounding box center [133, 129] width 185 height 12
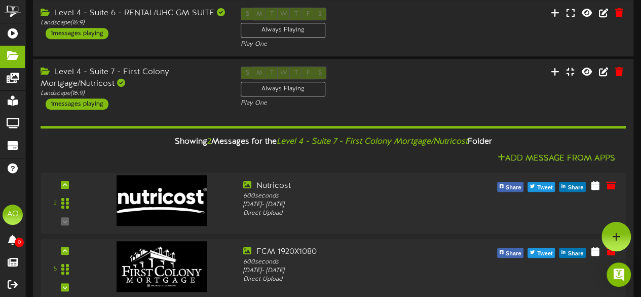
scroll to position [266, 0]
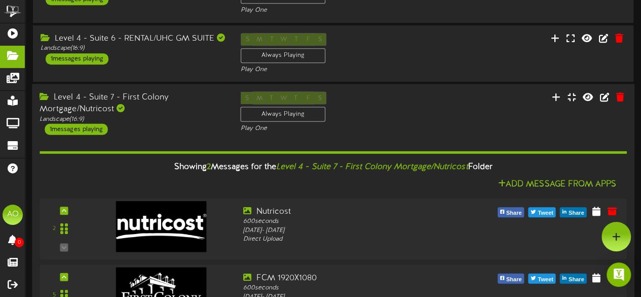
click at [194, 91] on div "Level 4 - Suite 7 - First Colony Mortgage/Nutricost" at bounding box center [133, 102] width 186 height 23
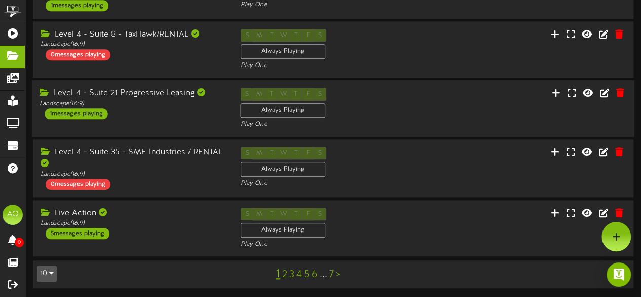
scroll to position [0, 0]
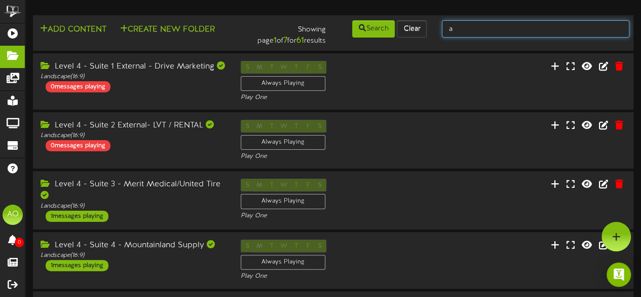
click at [462, 32] on input "a" at bounding box center [536, 28] width 188 height 17
type input "[PERSON_NAME]"
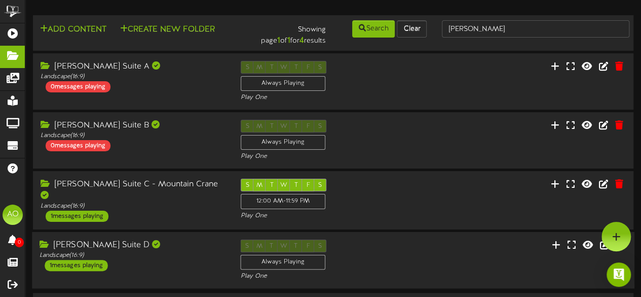
click at [158, 240] on div "[PERSON_NAME] Suite D" at bounding box center [133, 245] width 186 height 12
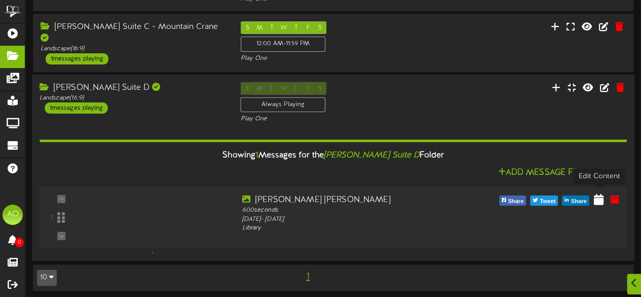
click at [600, 196] on icon at bounding box center [599, 199] width 10 height 11
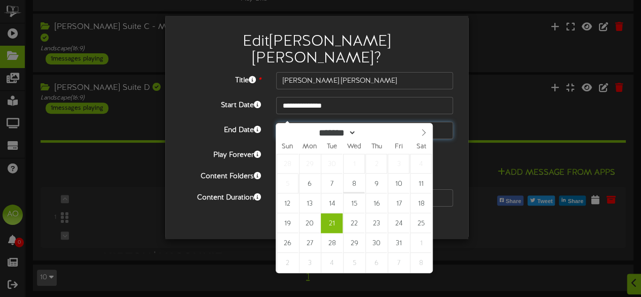
click at [348, 122] on input "**********" at bounding box center [364, 130] width 177 height 17
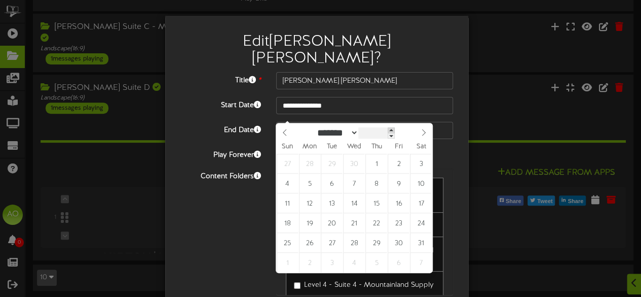
type input "****"
click at [395, 129] on span at bounding box center [391, 130] width 7 height 6
type input "**********"
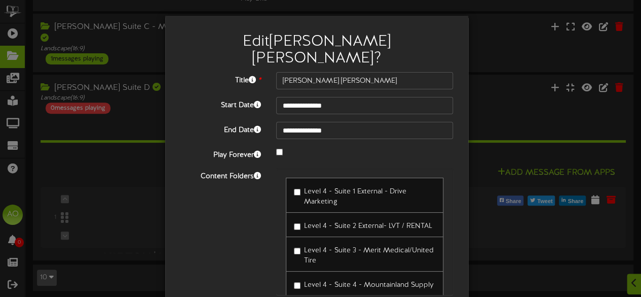
click at [370, 184] on label "Level 4 - Suite 1 External - Drive Marketing" at bounding box center [364, 195] width 141 height 24
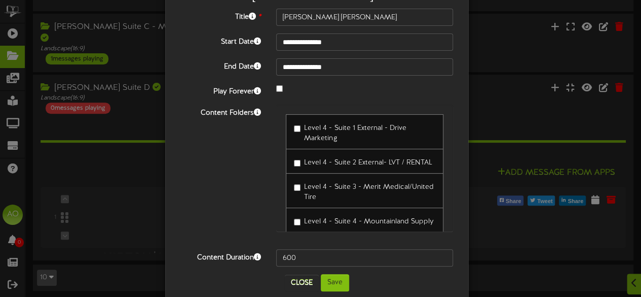
click at [325, 276] on div "**********" at bounding box center [316, 125] width 303 height 346
click at [339, 274] on button "Save" at bounding box center [335, 282] width 28 height 17
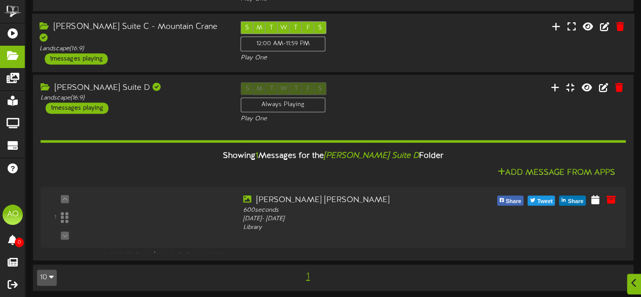
click at [165, 50] on div "[PERSON_NAME] Suite C - Mountain Crane Landscape ( 16:9 ) 1 messages playing" at bounding box center [132, 42] width 201 height 43
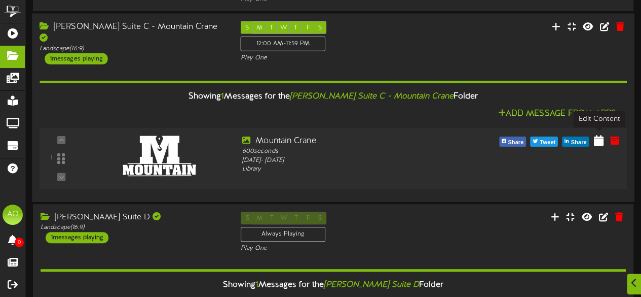
click at [601, 140] on icon at bounding box center [599, 139] width 10 height 11
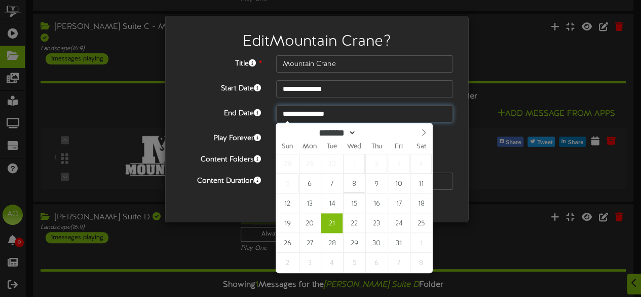
click at [362, 117] on input "**********" at bounding box center [364, 113] width 177 height 17
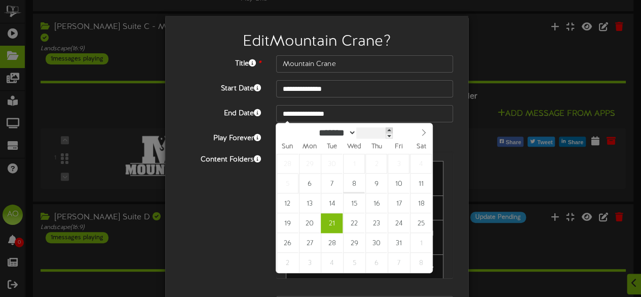
type input "****"
click at [395, 128] on span at bounding box center [391, 130] width 7 height 6
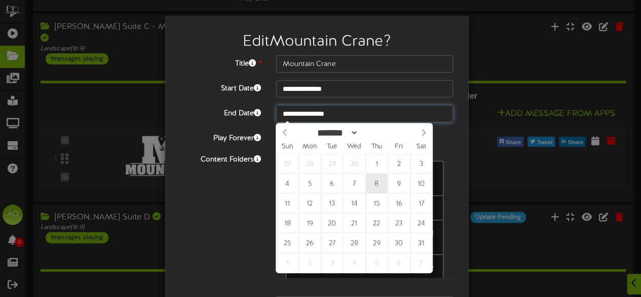
type input "**********"
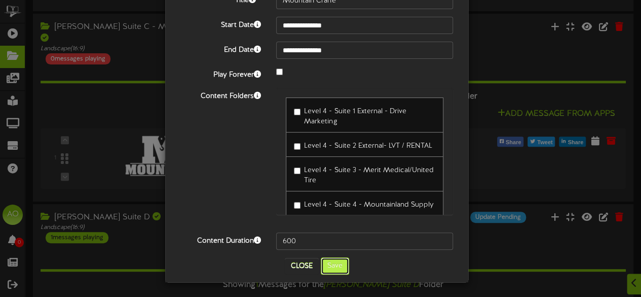
click at [337, 266] on button "Save" at bounding box center [335, 265] width 28 height 17
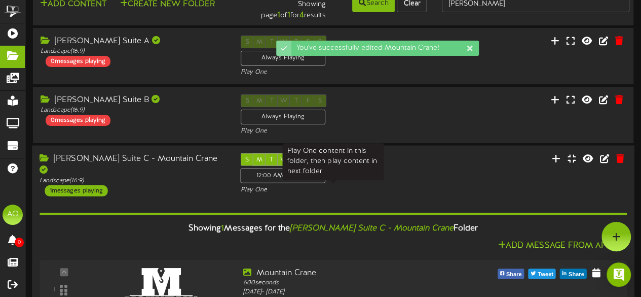
scroll to position [0, 0]
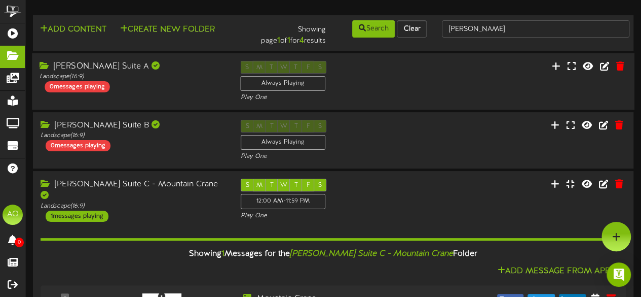
click at [92, 61] on div "[PERSON_NAME] Suite A" at bounding box center [133, 67] width 186 height 12
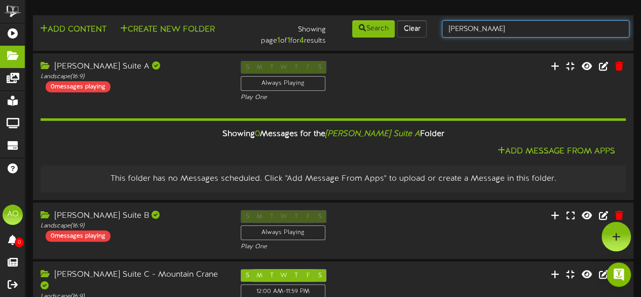
drag, startPoint x: 499, startPoint y: 27, endPoint x: 430, endPoint y: 29, distance: 68.5
click at [430, 29] on div "Add Content Create New Folder Showing page 1 of 1 for 4 results Search Clear [P…" at bounding box center [333, 32] width 608 height 27
type input "7"
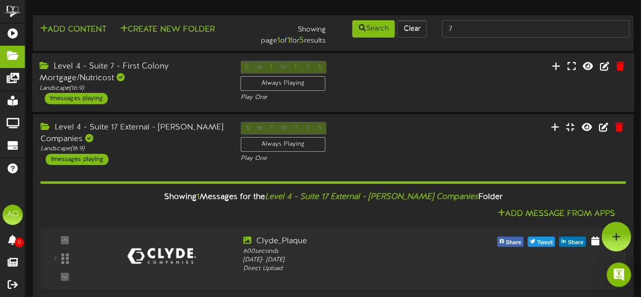
click at [145, 71] on div "Level 4 - Suite 7 - First Colony Mortgage/Nutricost" at bounding box center [133, 72] width 186 height 23
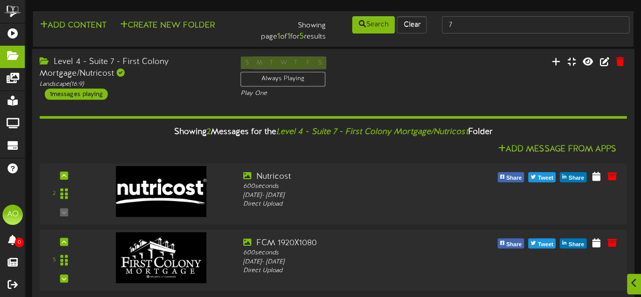
scroll to position [4, 0]
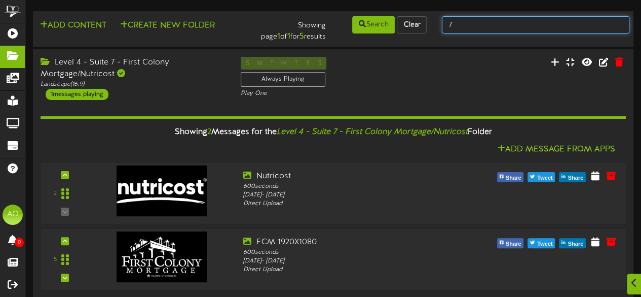
click at [494, 23] on input "7" at bounding box center [536, 24] width 188 height 17
type input "29"
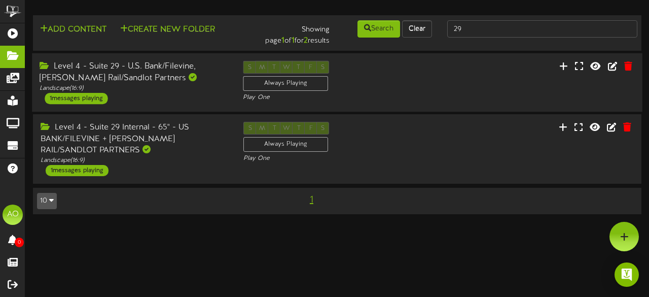
click at [209, 62] on div "Level 4 - Suite 29 - U.S. Bank/Filevine, [PERSON_NAME] Rail/Sandlot Partners" at bounding box center [134, 72] width 188 height 23
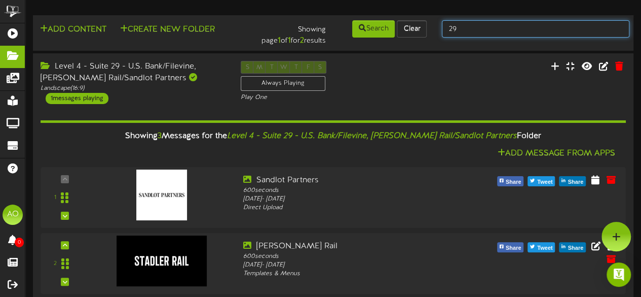
click at [487, 33] on input "29" at bounding box center [536, 28] width 188 height 17
type input "2"
type input "30"
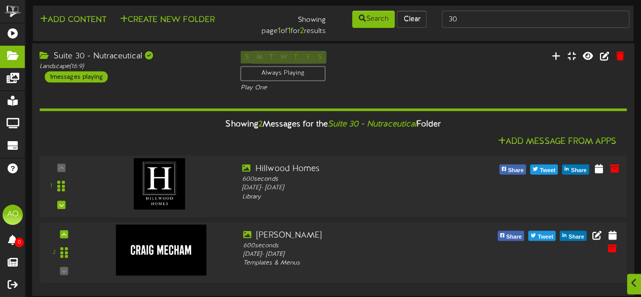
scroll to position [10, 0]
